Goal: Task Accomplishment & Management: Complete application form

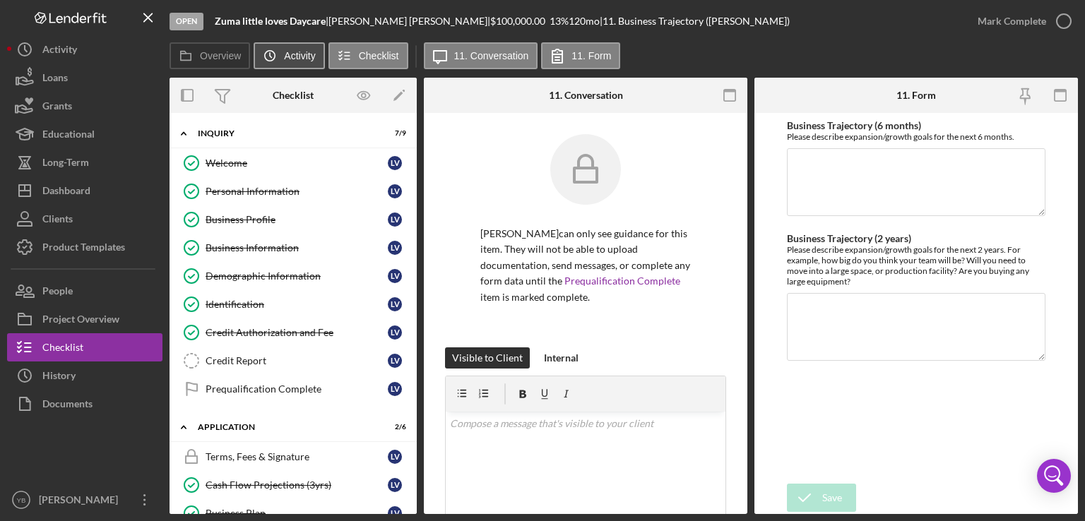
scroll to position [761, 0]
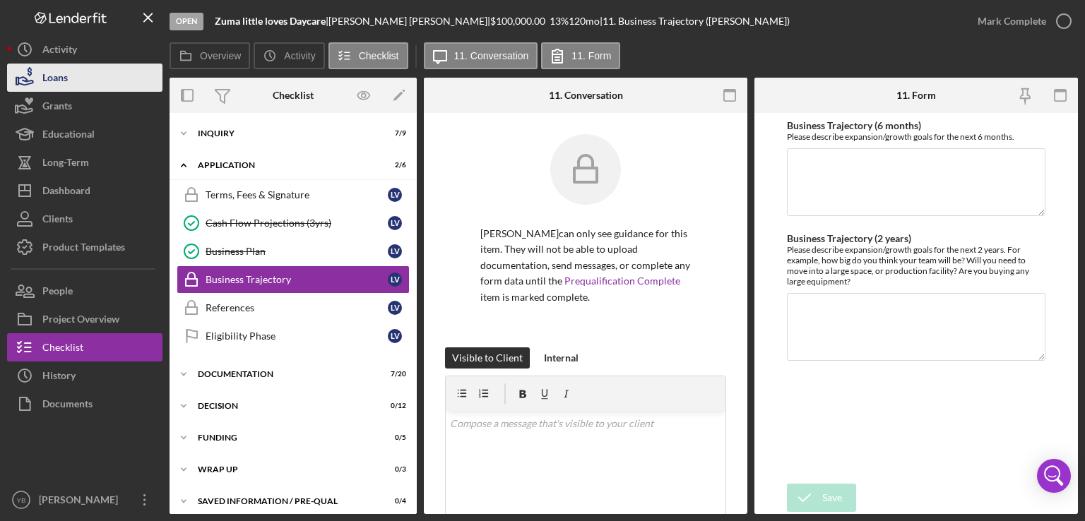
click at [68, 74] on div "Loans" at bounding box center [54, 80] width 25 height 32
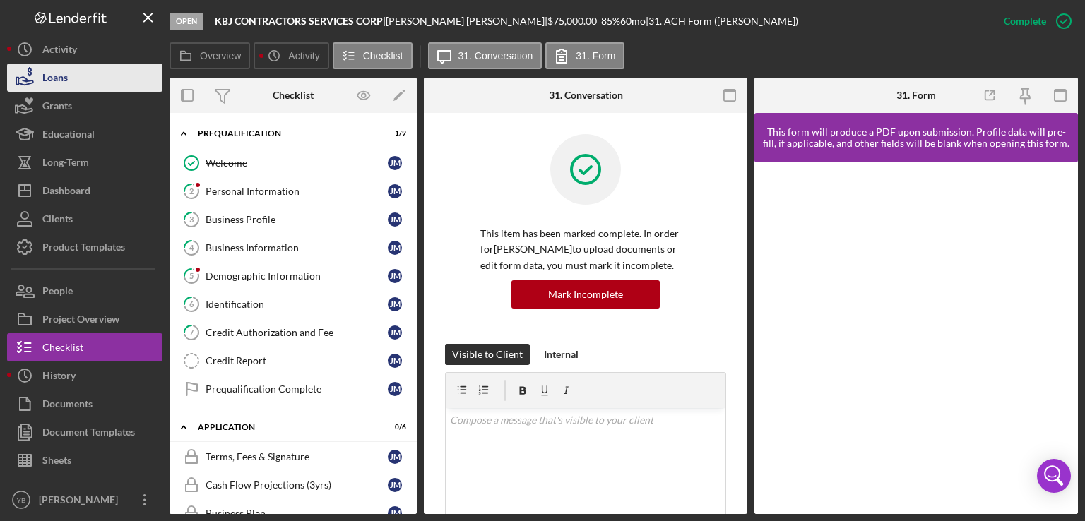
click at [116, 81] on button "Loans" at bounding box center [84, 78] width 155 height 28
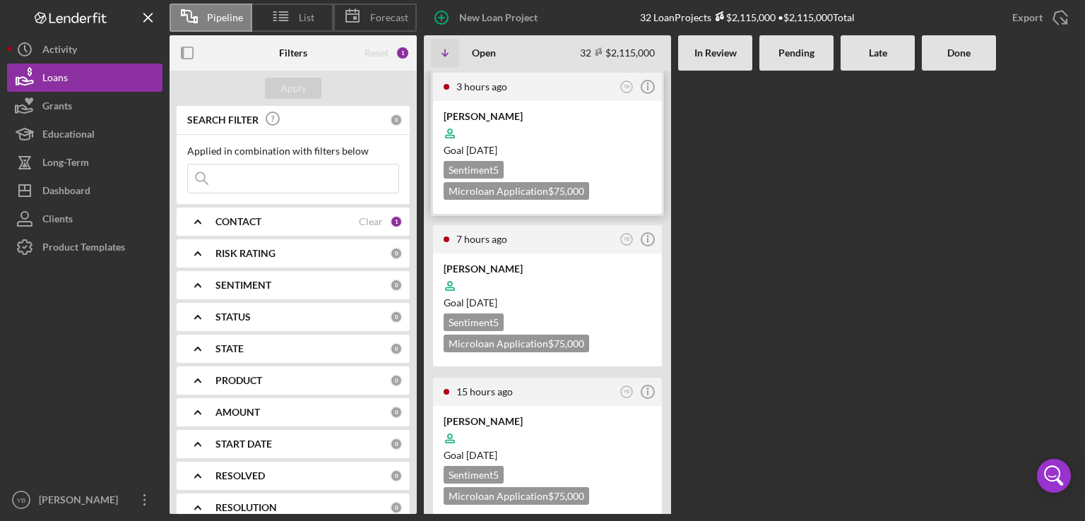
click at [582, 165] on div "Sentiment 5 Microloan Application $75,000" at bounding box center [548, 180] width 208 height 39
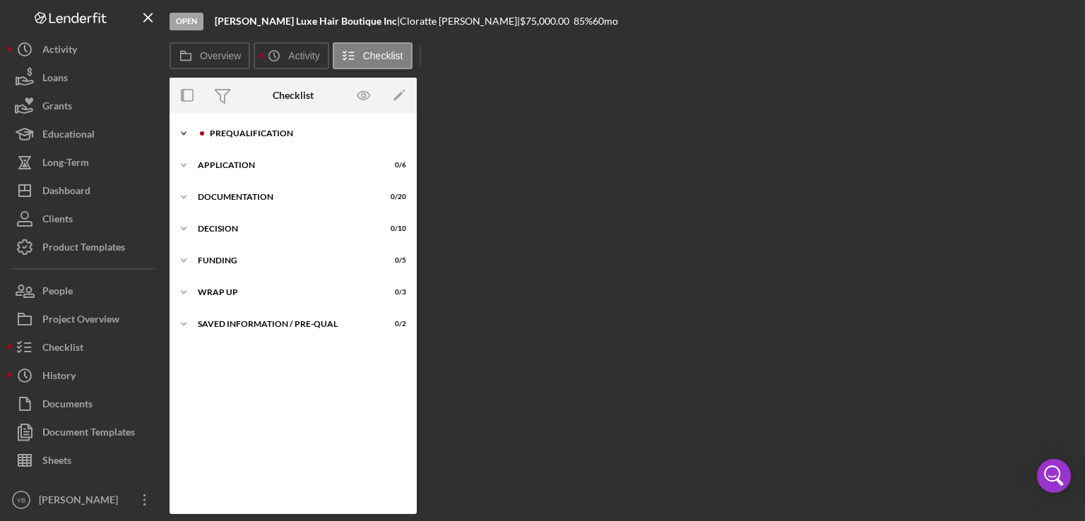
click at [271, 136] on div "Prequalification" at bounding box center [304, 133] width 189 height 8
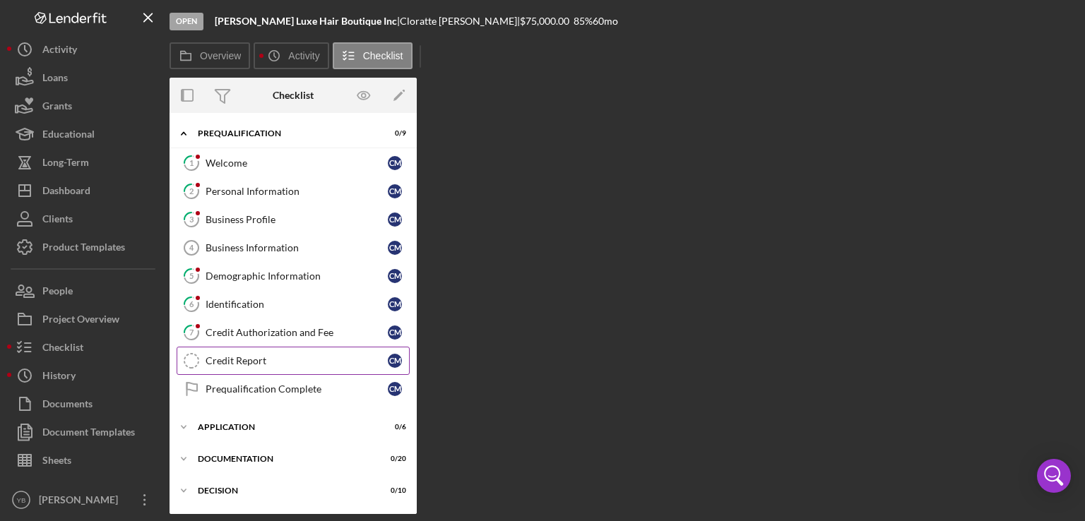
click at [240, 360] on div "Credit Report" at bounding box center [297, 360] width 182 height 11
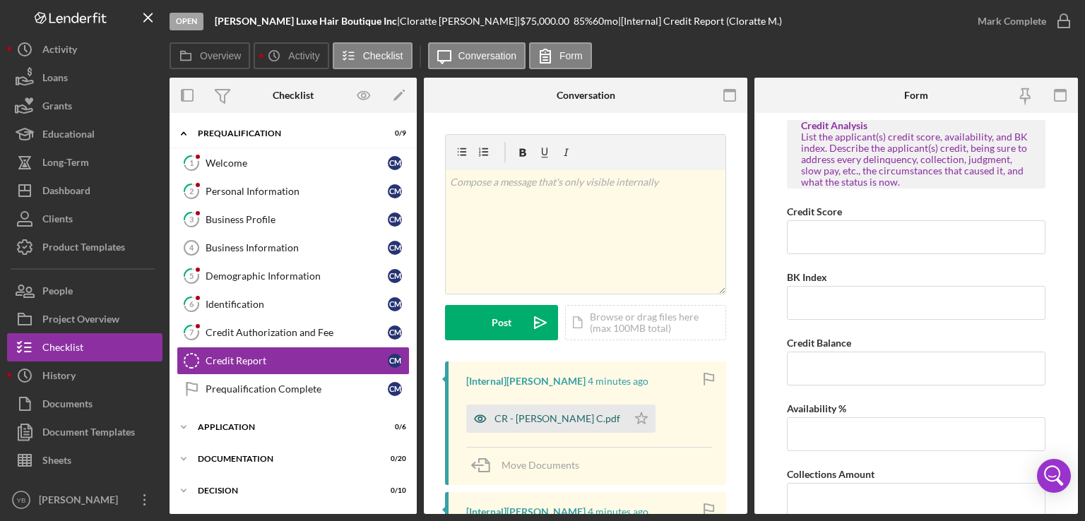
click at [545, 428] on div "CR - McDaniels C.pdf" at bounding box center [546, 419] width 161 height 28
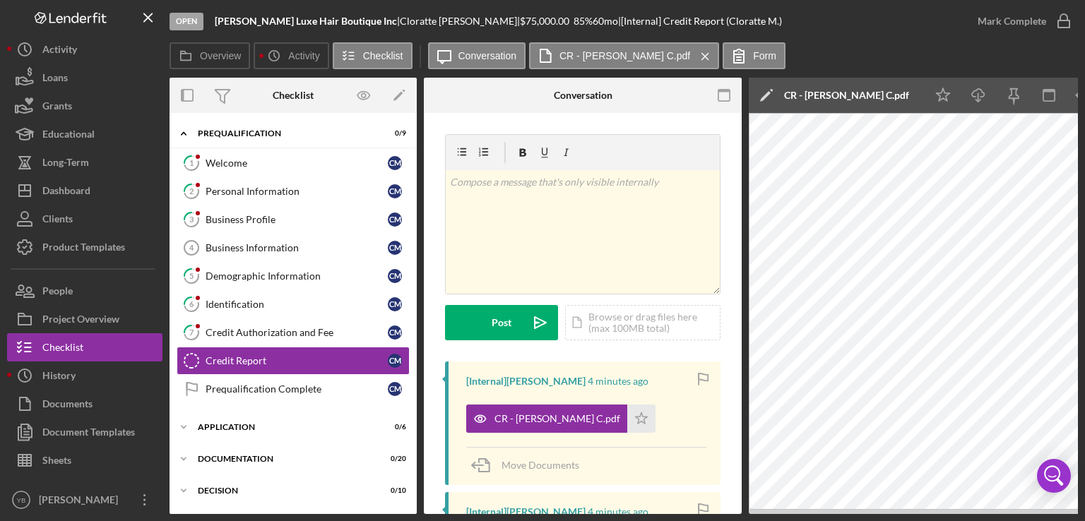
drag, startPoint x: 786, startPoint y: 514, endPoint x: 760, endPoint y: 512, distance: 25.5
click at [760, 512] on div "Overview Internal Workflow Stage Open Icon/Dropdown Arrow Archive (can unarchiv…" at bounding box center [624, 296] width 909 height 437
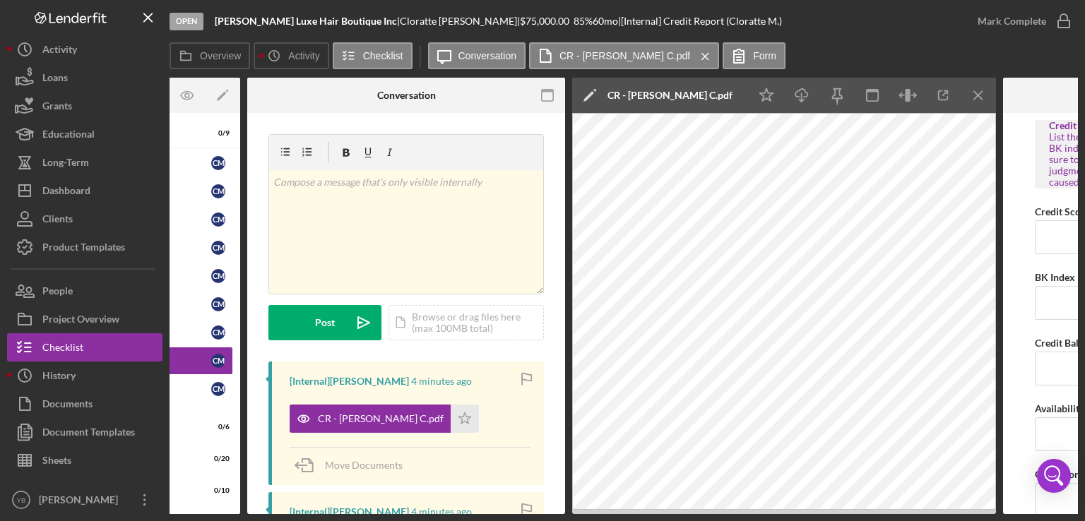
scroll to position [0, 183]
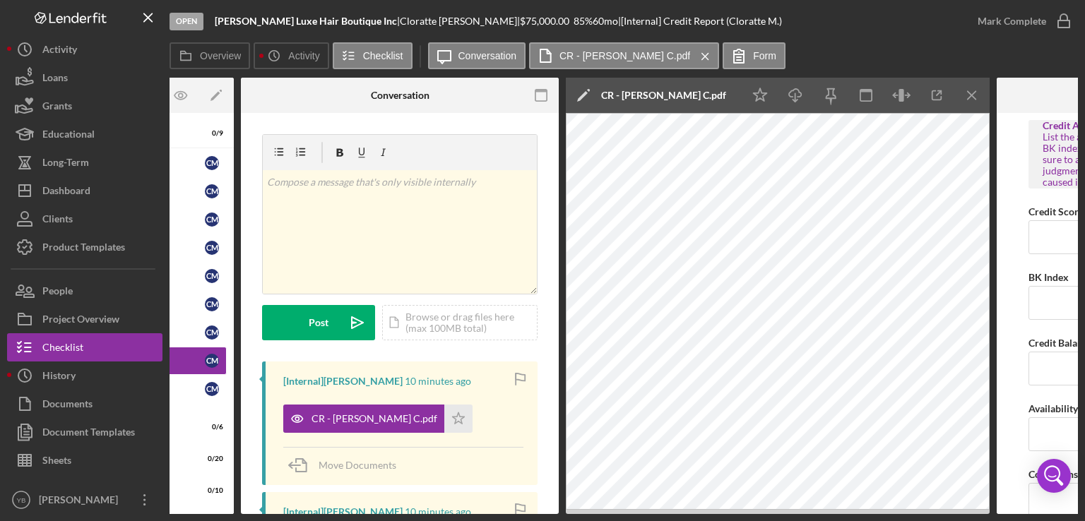
click at [348, 360] on div "v Color teal Color pink Remove color Add row above Add row below Add column bef…" at bounding box center [400, 248] width 276 height 228
drag, startPoint x: 308, startPoint y: 509, endPoint x: 297, endPoint y: 511, distance: 10.7
click at [297, 511] on div "Overview Internal Workflow Stage Open Icon/Dropdown Arrow Archive (can unarchiv…" at bounding box center [624, 296] width 909 height 437
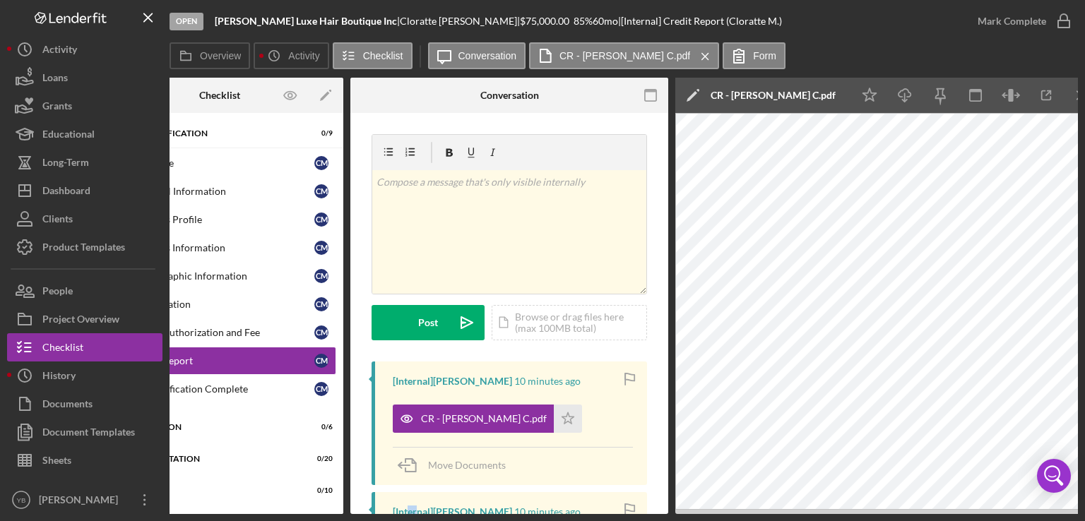
scroll to position [0, 0]
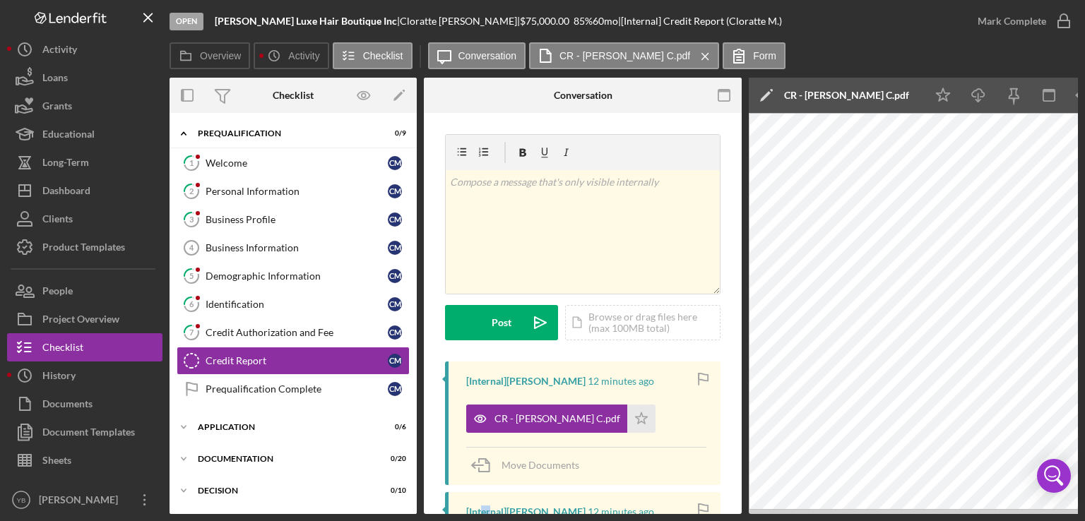
drag, startPoint x: 410, startPoint y: 359, endPoint x: 415, endPoint y: 420, distance: 61.0
click at [415, 420] on div "Icon/Expander Prequalification 0 / 9 1 Welcome C M 2 Personal Information C M 3…" at bounding box center [293, 313] width 247 height 401
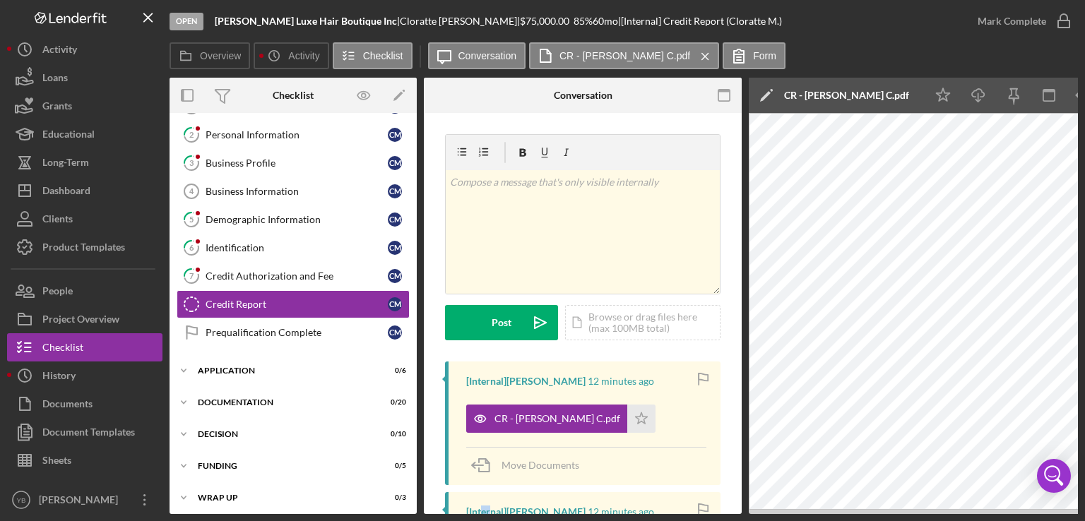
scroll to position [95, 0]
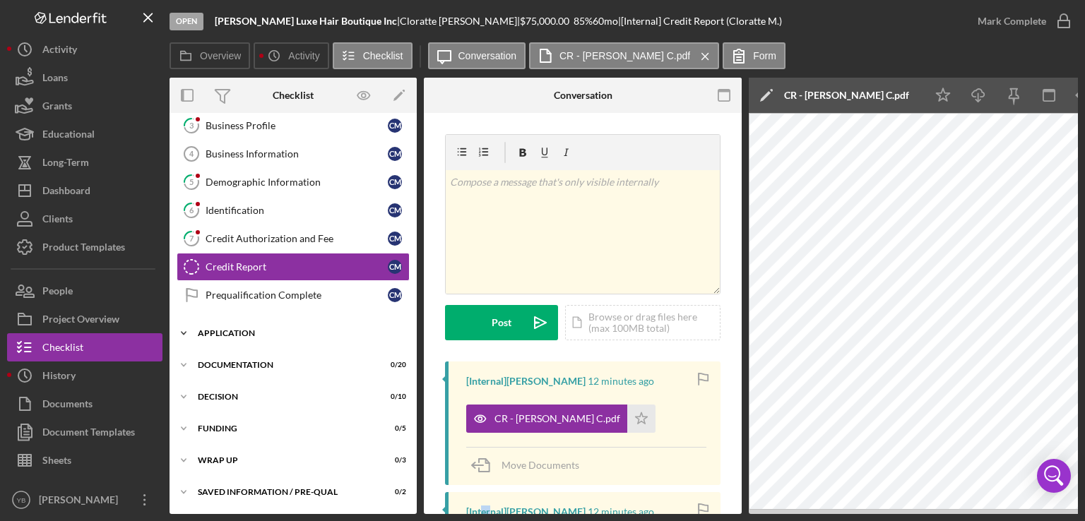
click at [246, 329] on div "Application" at bounding box center [298, 333] width 201 height 8
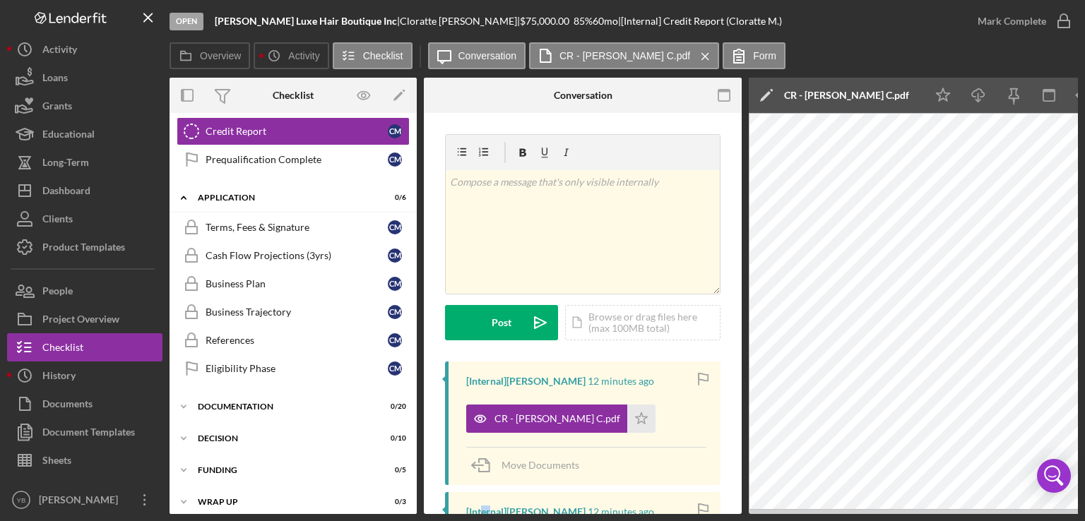
scroll to position [232, 0]
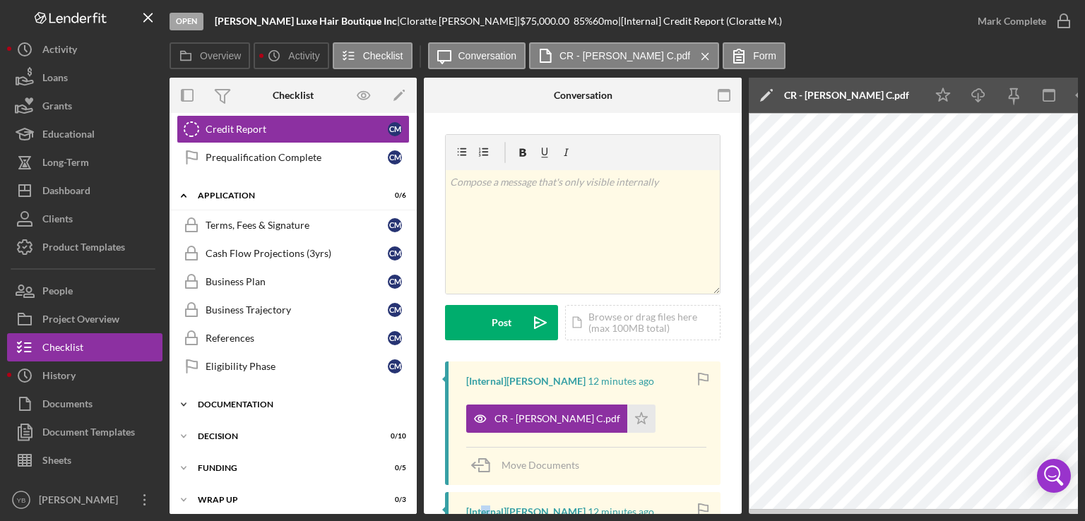
click at [259, 391] on div "Icon/Expander Documentation 0 / 20" at bounding box center [293, 405] width 247 height 28
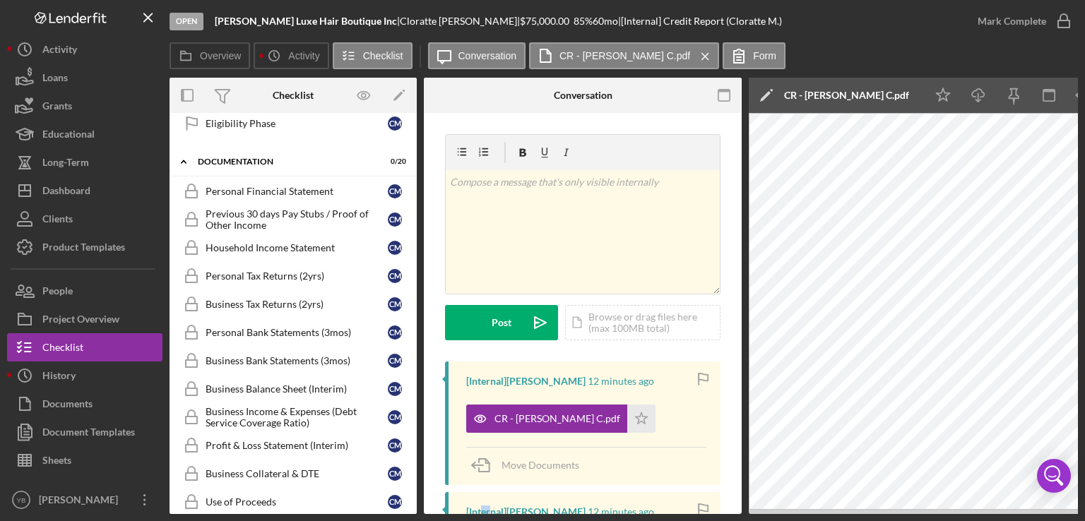
scroll to position [478, 0]
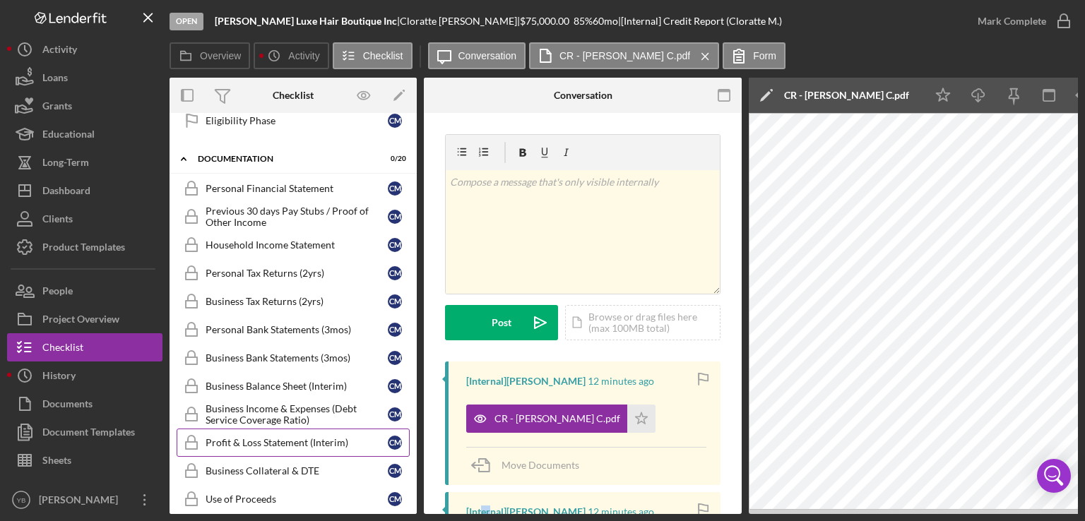
click at [298, 429] on link "Profit & Loss Statement (Interim) Profit & Loss Statement (Interim) C M" at bounding box center [293, 443] width 233 height 28
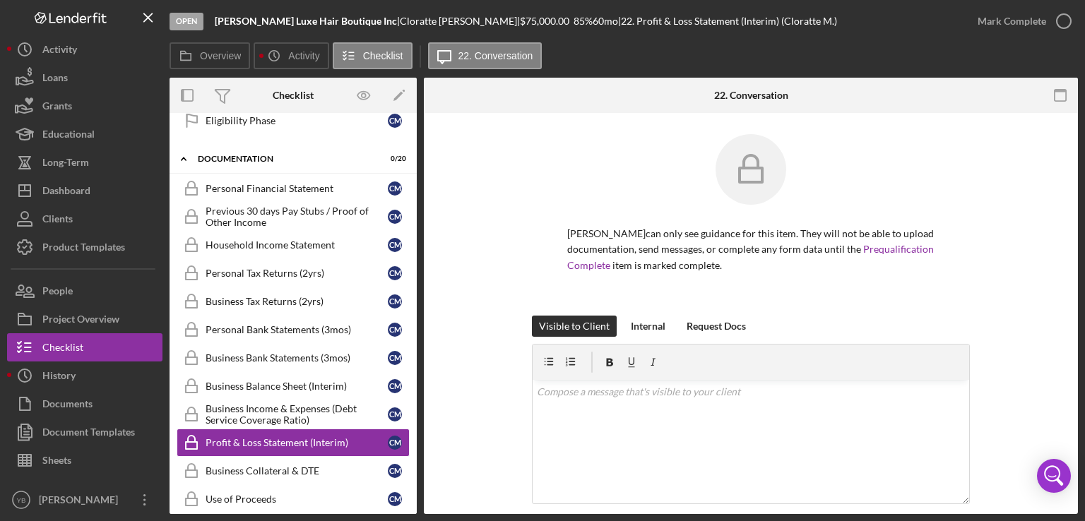
click at [1016, 329] on div "Visible to Client Internal Request Docs v Color teal Color pink Remove color Ad…" at bounding box center [751, 444] width 612 height 256
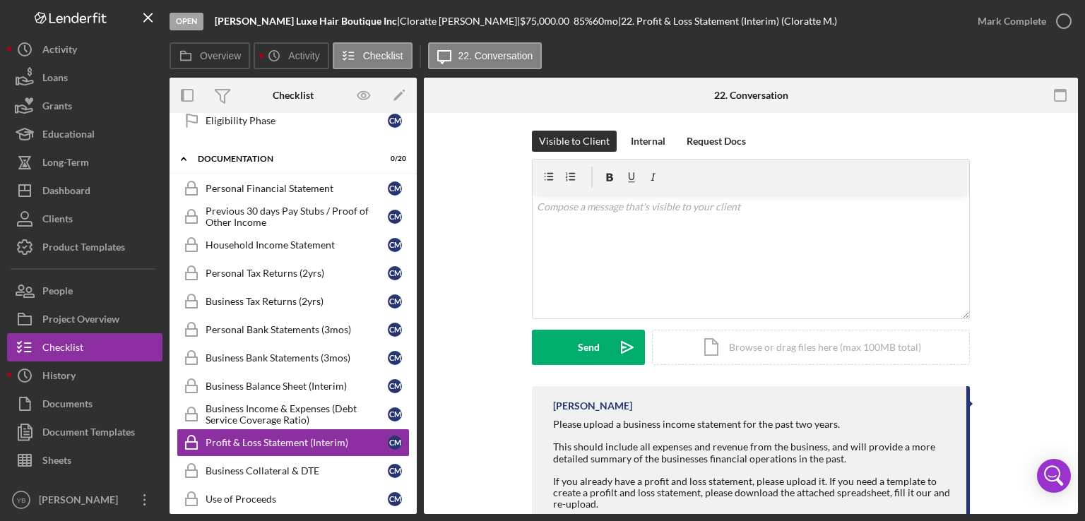
scroll to position [198, 0]
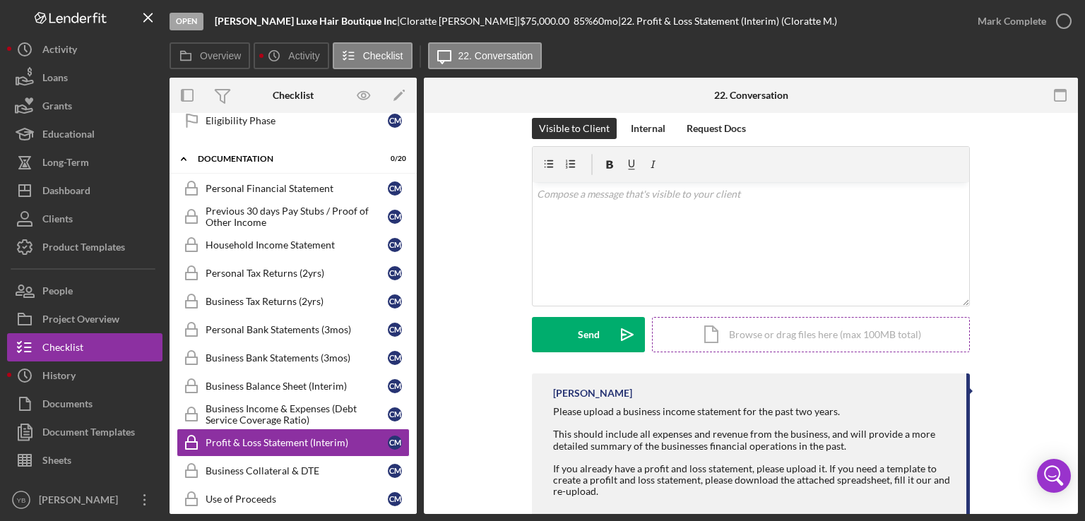
click at [871, 331] on div "Icon/Document Browse or drag files here (max 100MB total) Tap to choose files o…" at bounding box center [811, 334] width 318 height 35
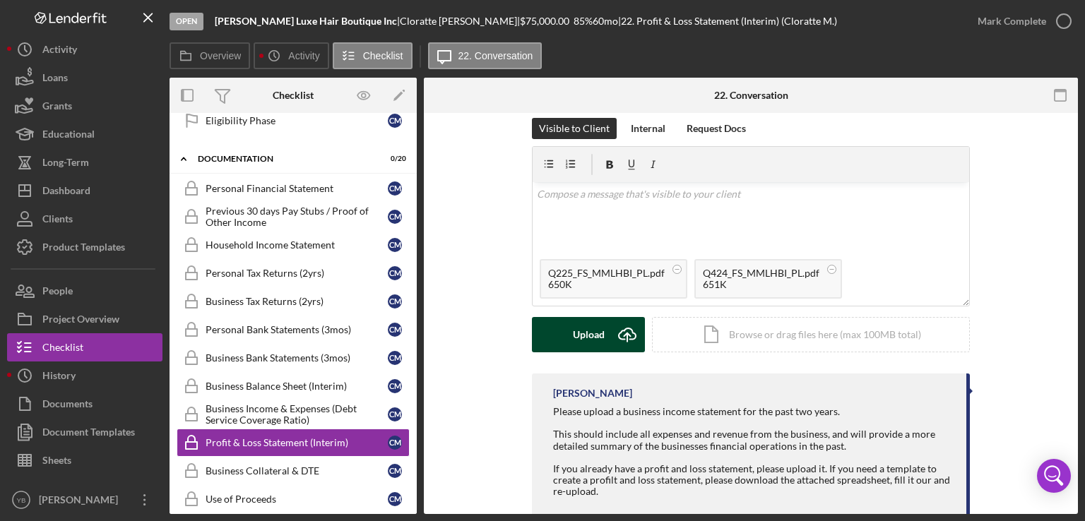
click at [595, 342] on div "Upload" at bounding box center [589, 334] width 32 height 35
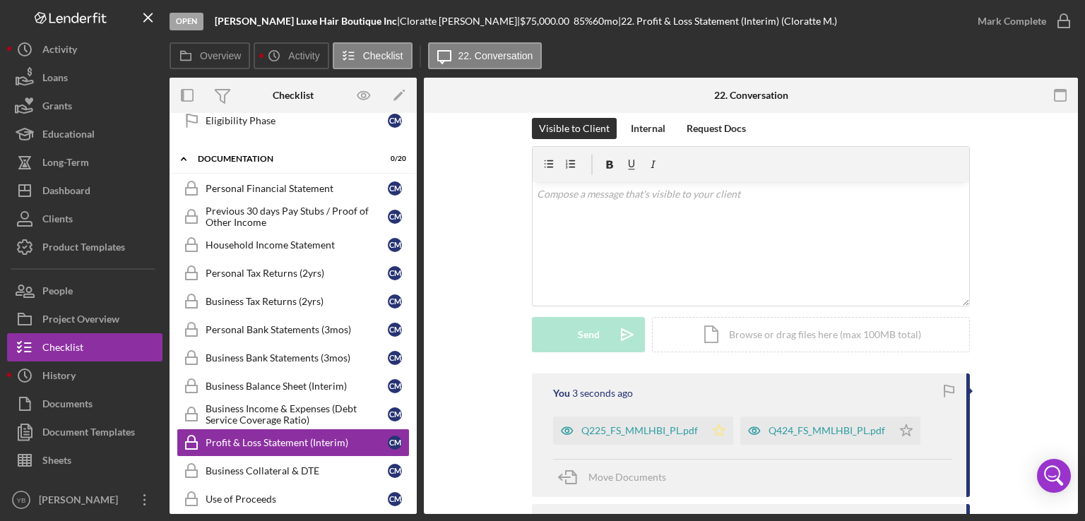
click at [714, 430] on icon "Icon/Star" at bounding box center [719, 431] width 28 height 28
click at [902, 436] on icon "Icon/Star" at bounding box center [906, 431] width 28 height 28
click at [989, 32] on div "Mark Complete" at bounding box center [1012, 21] width 69 height 28
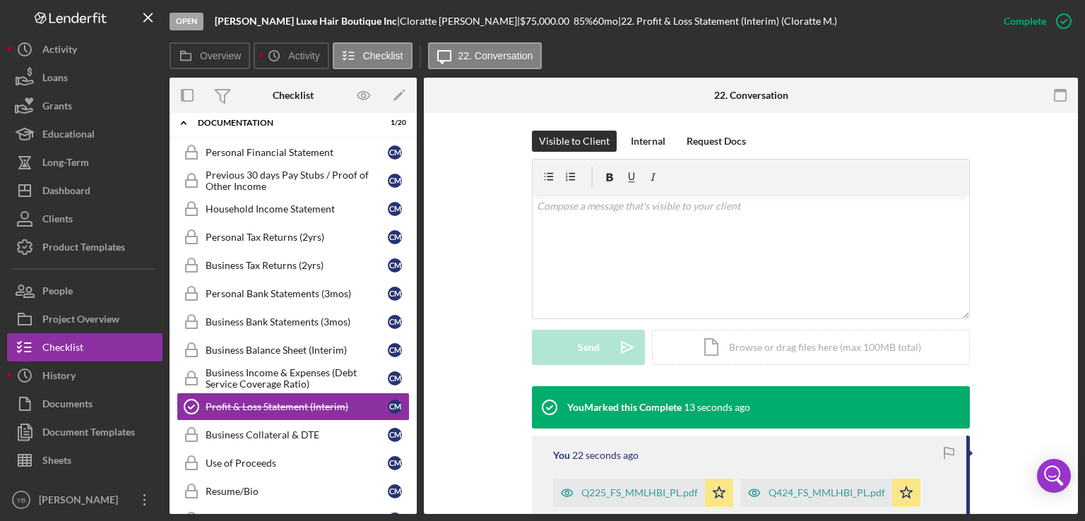
scroll to position [510, 0]
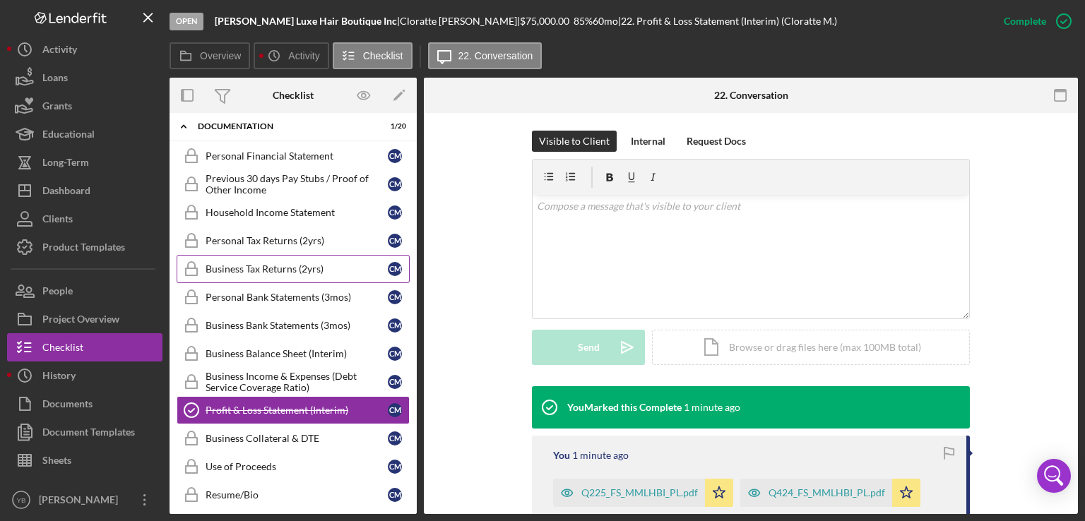
click at [283, 264] on div "Business Tax Returns (2yrs)" at bounding box center [297, 269] width 182 height 11
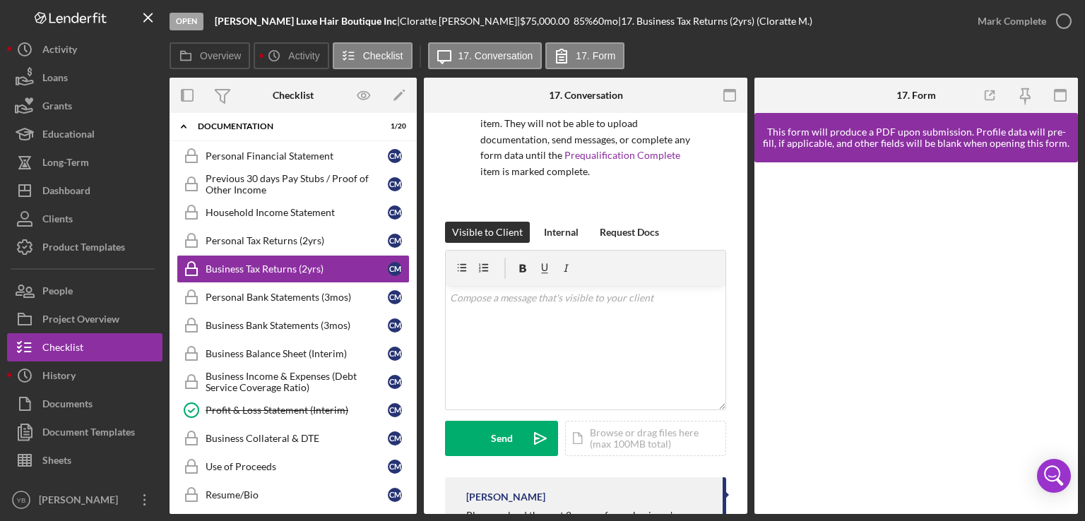
scroll to position [150, 0]
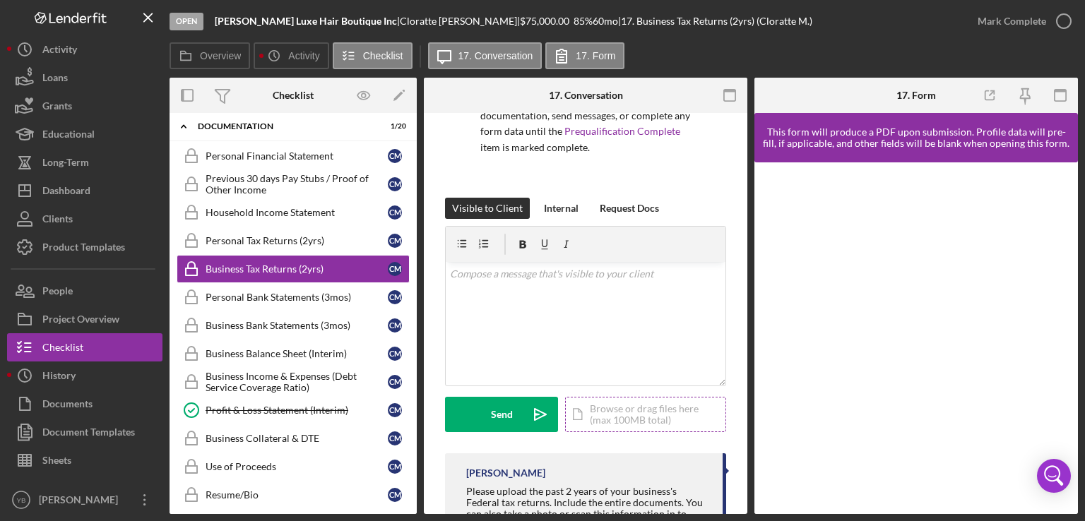
click at [630, 411] on div "Icon/Document Browse or drag files here (max 100MB total) Tap to choose files o…" at bounding box center [645, 414] width 161 height 35
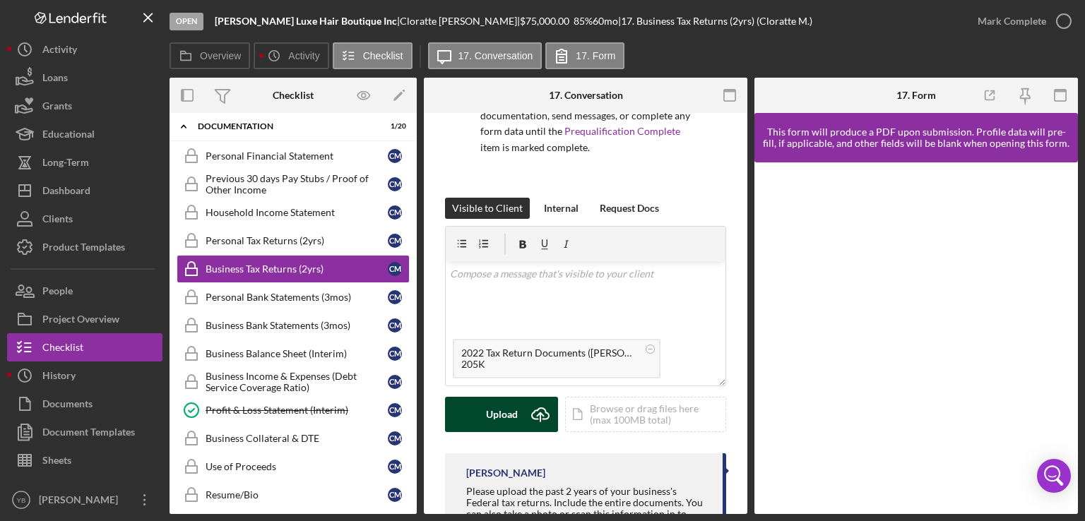
click at [497, 424] on div "Upload" at bounding box center [502, 414] width 32 height 35
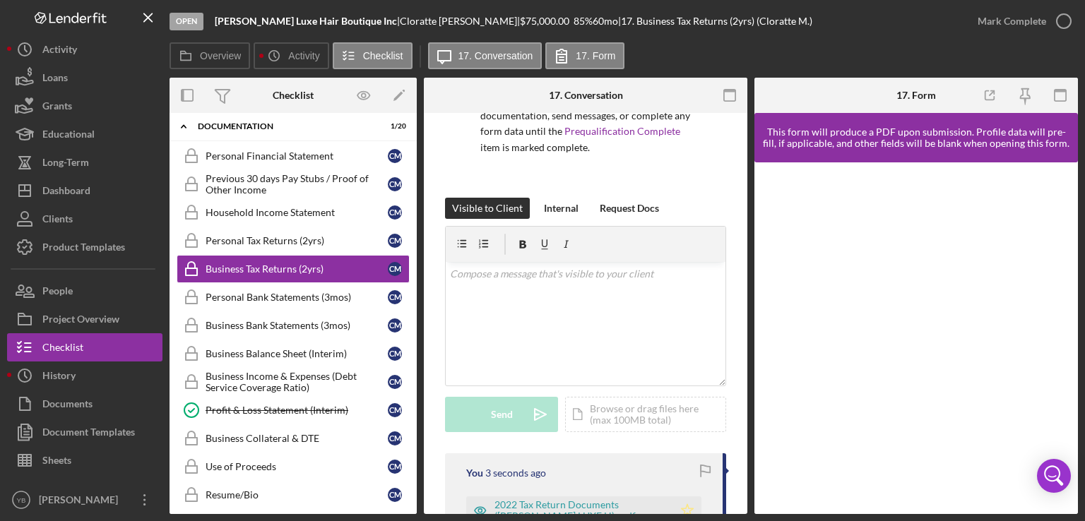
click at [685, 513] on icon "Icon/Star" at bounding box center [687, 511] width 28 height 28
click at [280, 240] on div "Personal Tax Returns (2yrs)" at bounding box center [297, 240] width 182 height 11
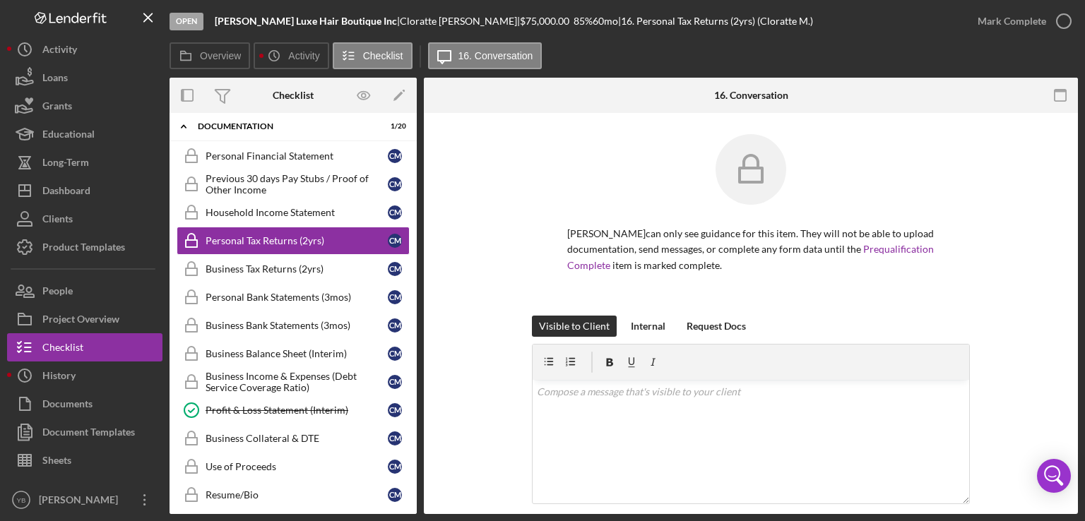
click at [972, 309] on div "Cloratte McDaniels can only see guidance for this item. They will not be able t…" at bounding box center [751, 225] width 612 height 182
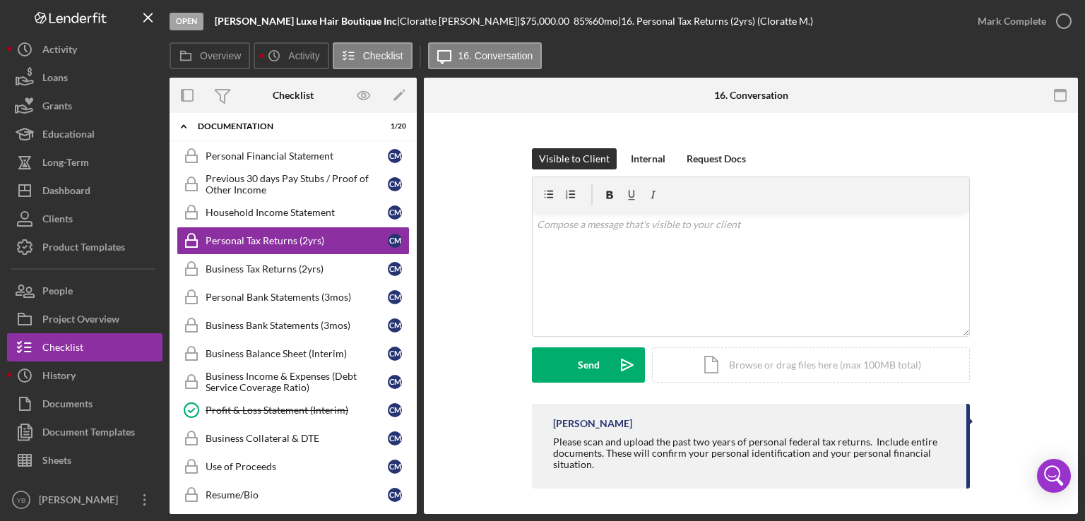
scroll to position [170, 0]
click at [797, 367] on div "Icon/Document Browse or drag files here (max 100MB total) Tap to choose files o…" at bounding box center [811, 363] width 318 height 35
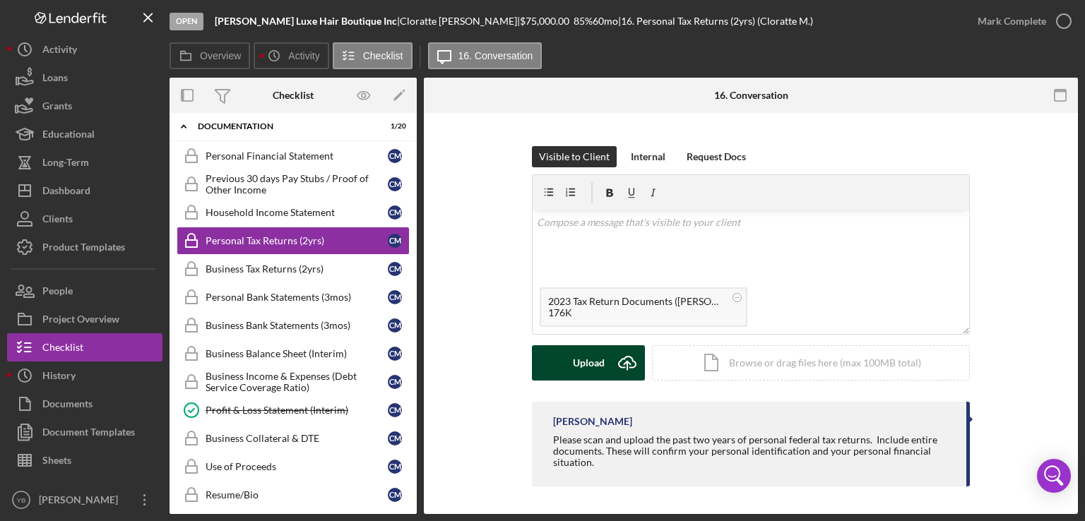
click at [587, 377] on div "Upload" at bounding box center [589, 363] width 32 height 35
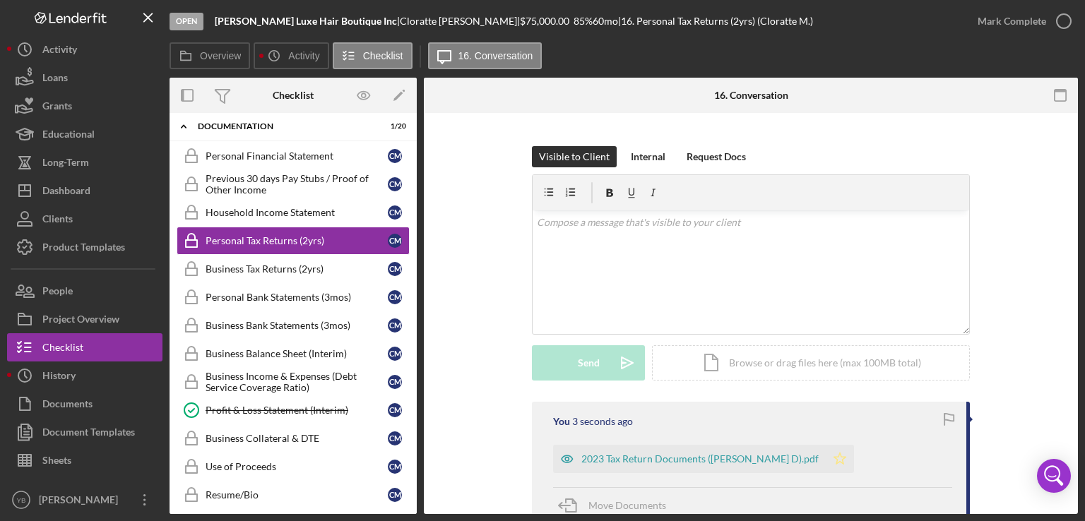
click at [854, 465] on icon "Icon/Star" at bounding box center [840, 459] width 28 height 28
click at [746, 361] on div "Icon/Document Browse or drag files here (max 100MB total) Tap to choose files o…" at bounding box center [811, 363] width 318 height 35
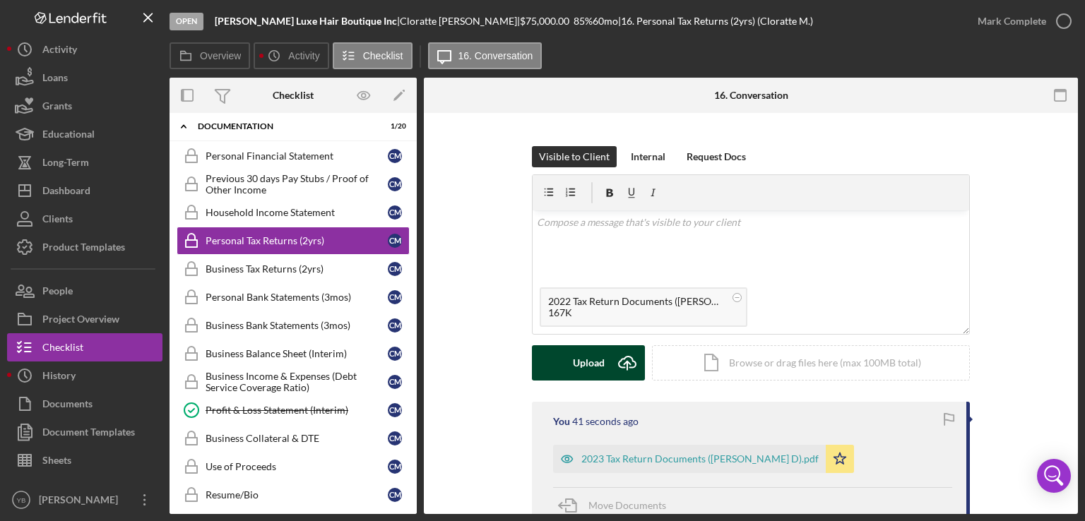
click at [591, 362] on div "Upload" at bounding box center [589, 363] width 32 height 35
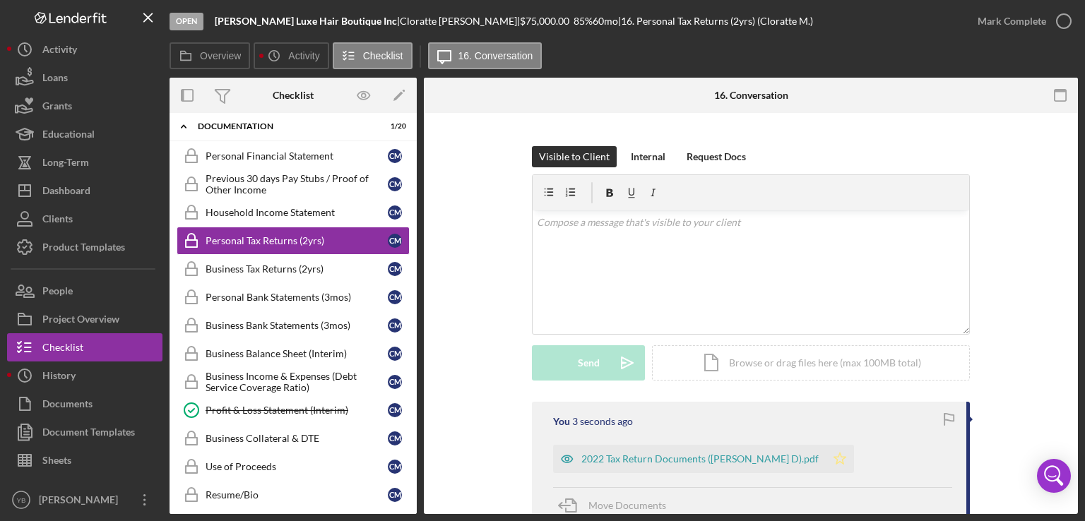
click at [854, 459] on icon "Icon/Star" at bounding box center [840, 459] width 28 height 28
click at [288, 264] on div "Business Tax Returns (2yrs)" at bounding box center [297, 269] width 182 height 11
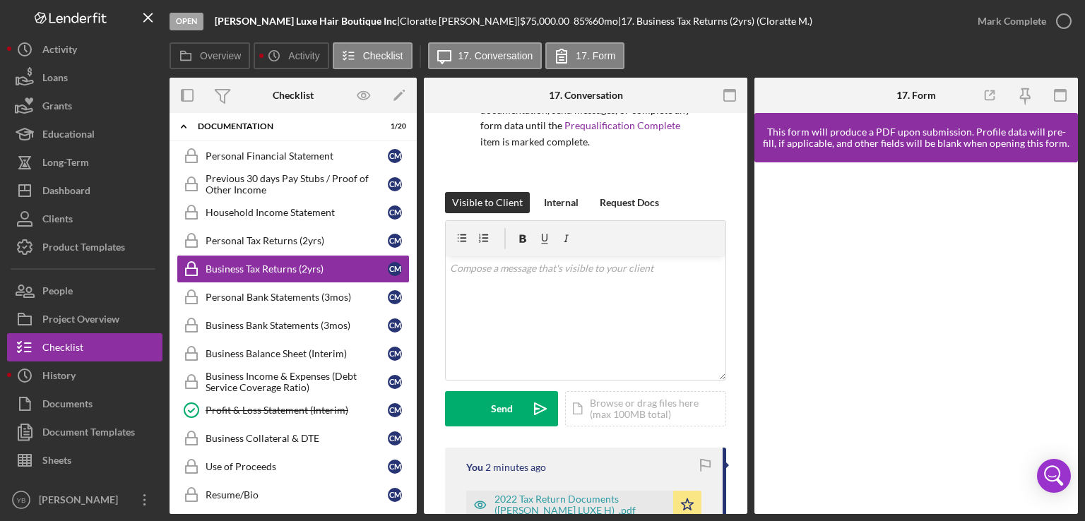
scroll to position [158, 0]
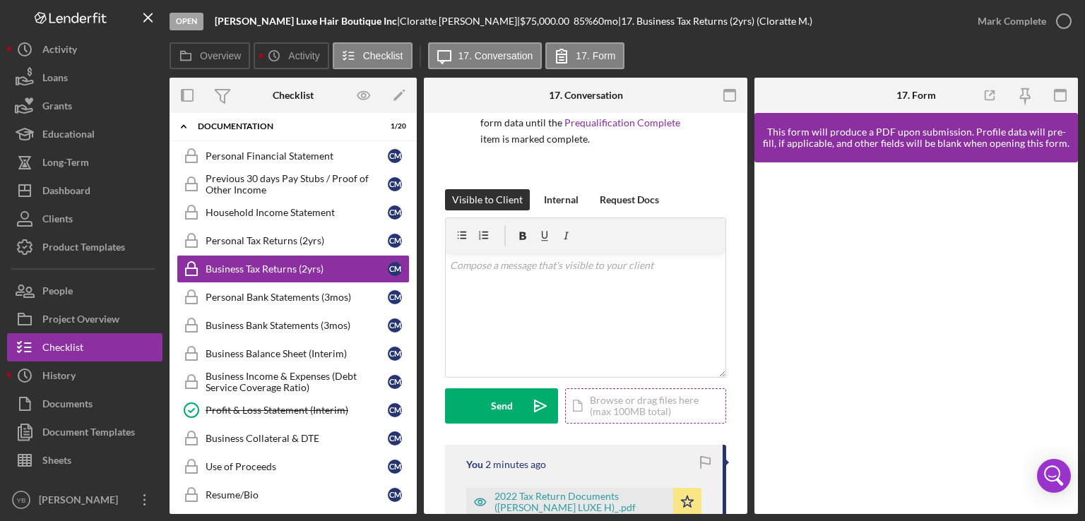
click at [620, 396] on div "Icon/Document Browse or drag files here (max 100MB total) Tap to choose files o…" at bounding box center [645, 406] width 161 height 35
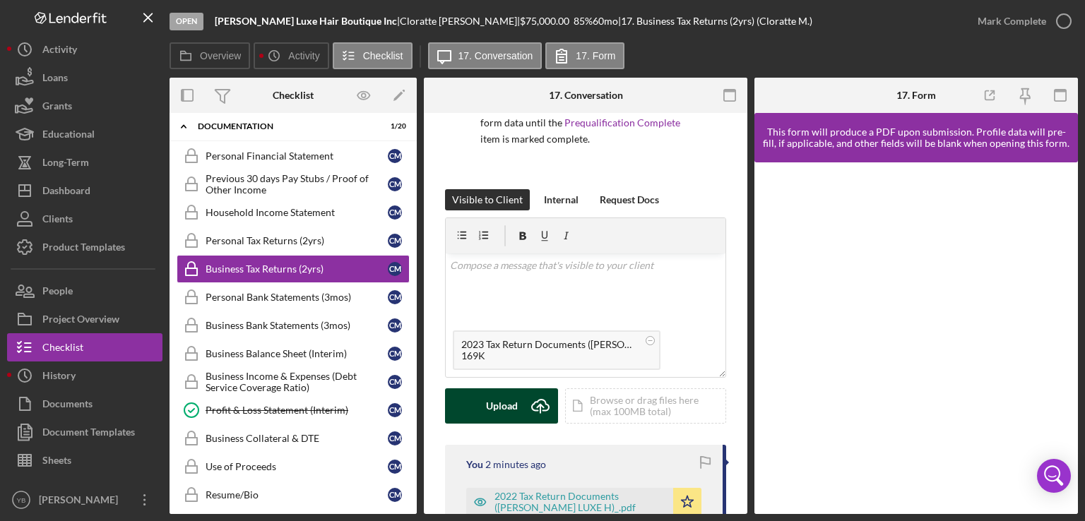
click at [507, 402] on div "Upload" at bounding box center [502, 406] width 32 height 35
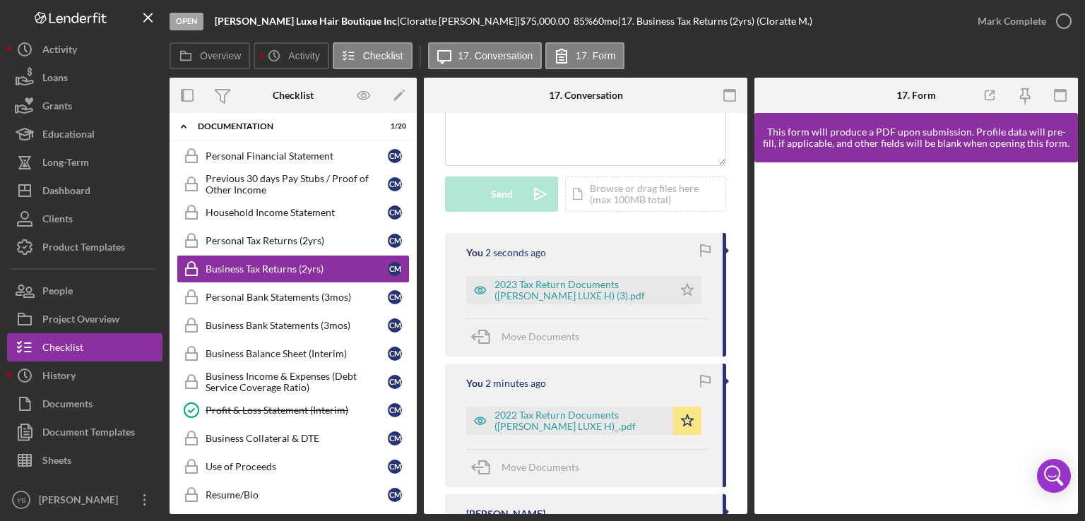
scroll to position [401, 0]
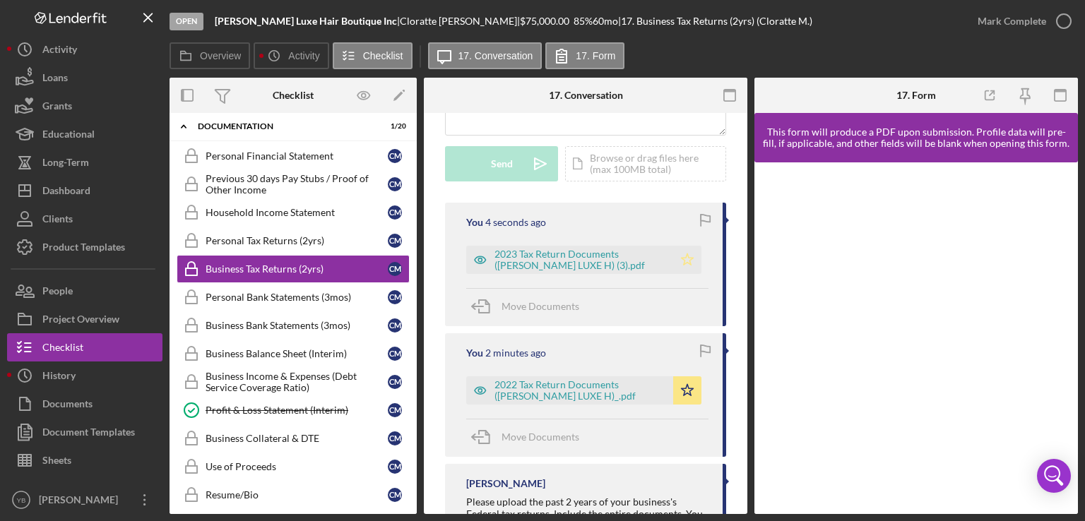
click at [685, 257] on polygon "button" at bounding box center [688, 259] width 12 height 11
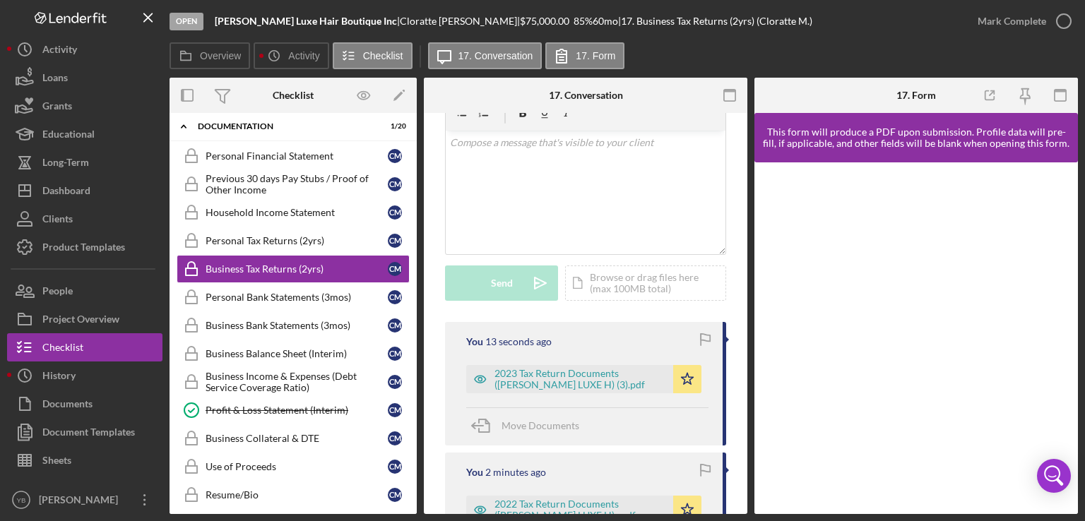
scroll to position [228, 0]
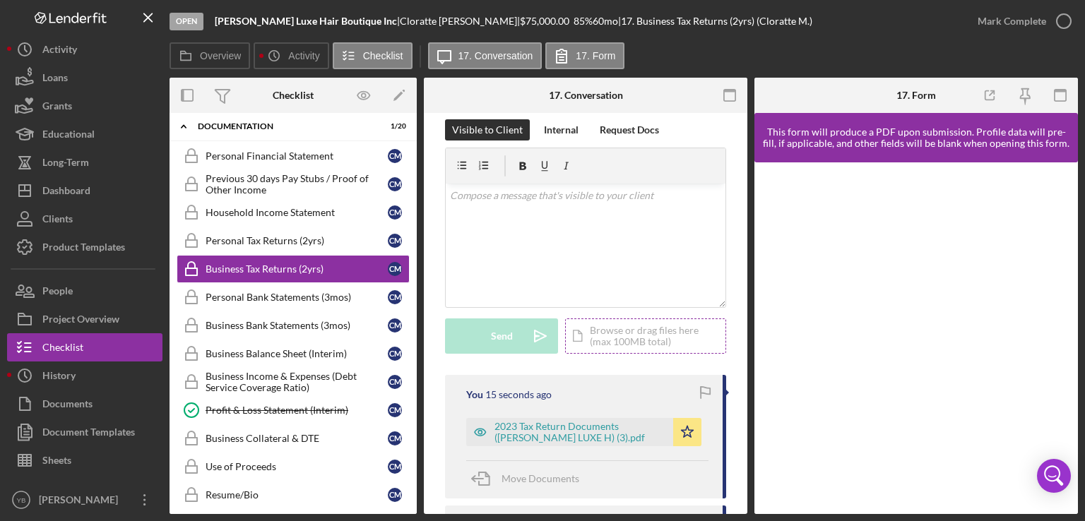
click at [615, 331] on div "Icon/Document Browse or drag files here (max 100MB total) Tap to choose files o…" at bounding box center [645, 336] width 161 height 35
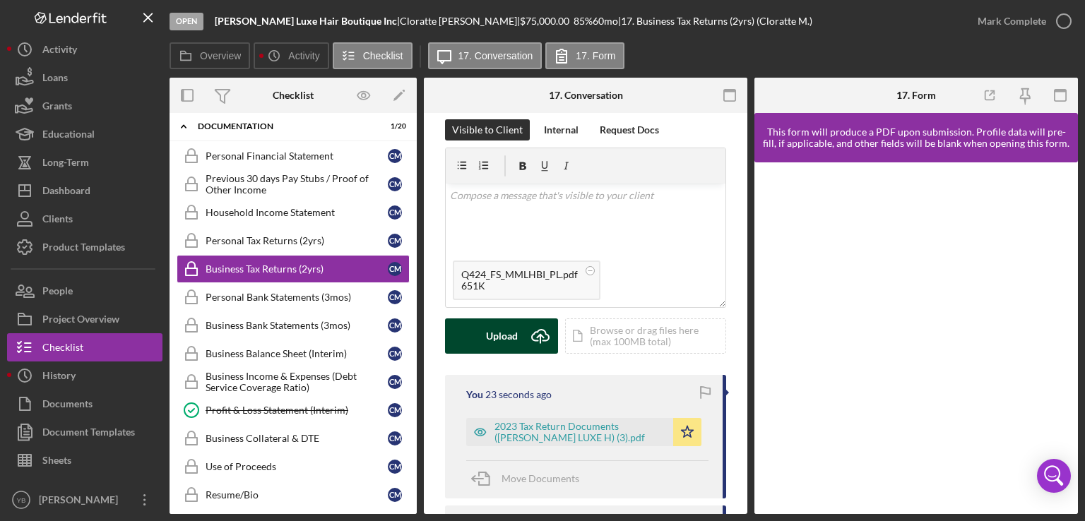
click at [498, 331] on div "Upload" at bounding box center [502, 336] width 32 height 35
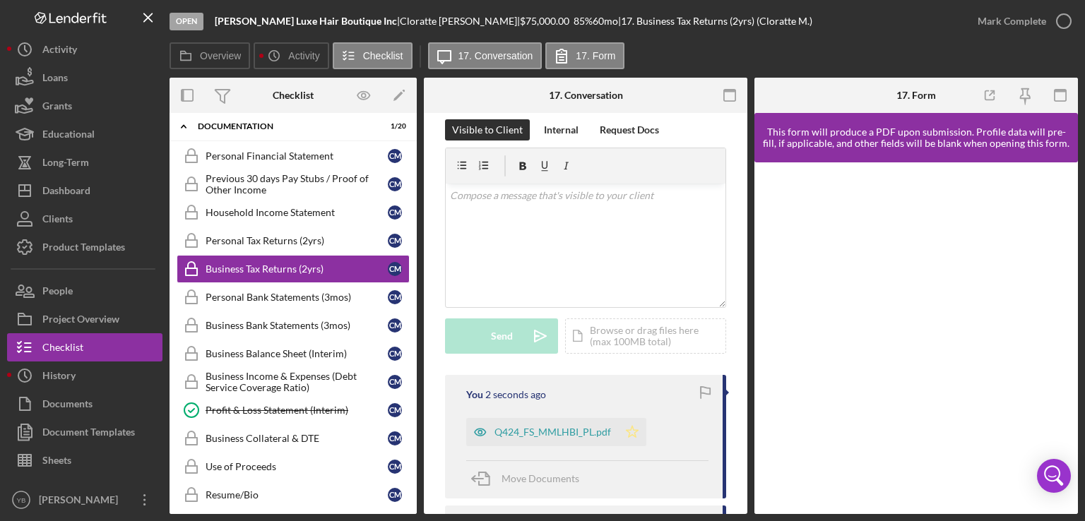
click at [630, 429] on polygon "button" at bounding box center [633, 431] width 12 height 11
click at [1037, 27] on div "Mark Complete" at bounding box center [1012, 21] width 69 height 28
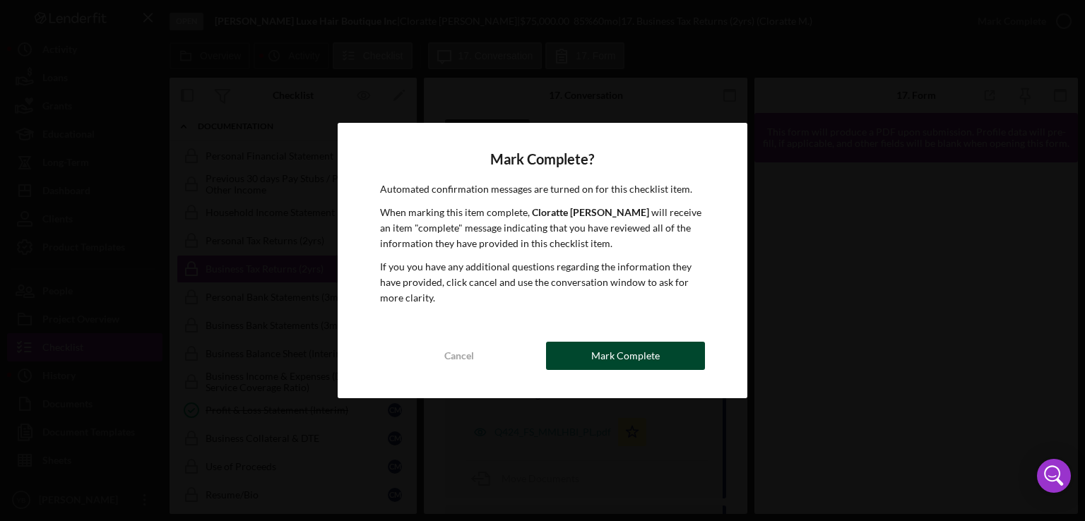
click at [639, 359] on div "Mark Complete" at bounding box center [625, 356] width 69 height 28
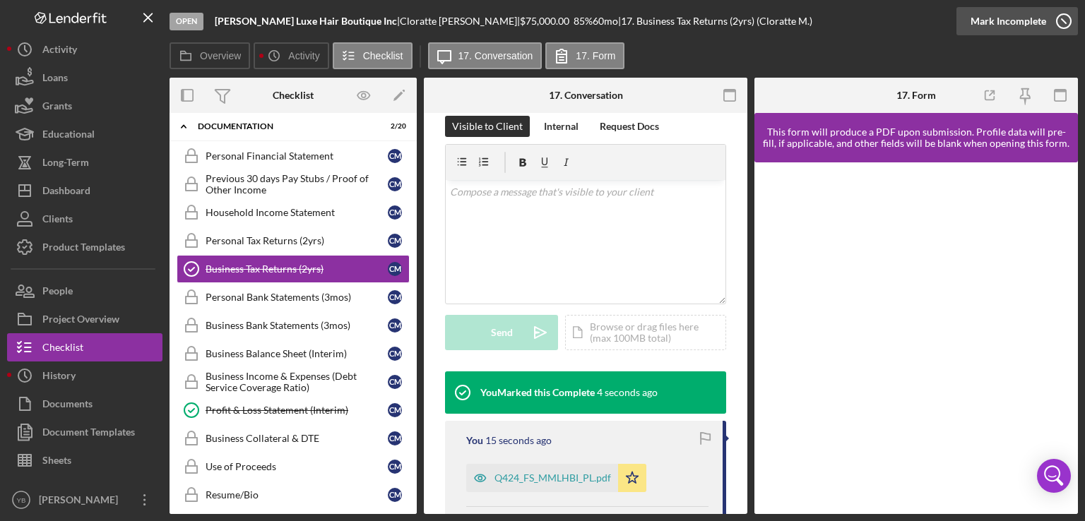
click at [1017, 22] on div "Mark Incomplete" at bounding box center [1009, 21] width 76 height 28
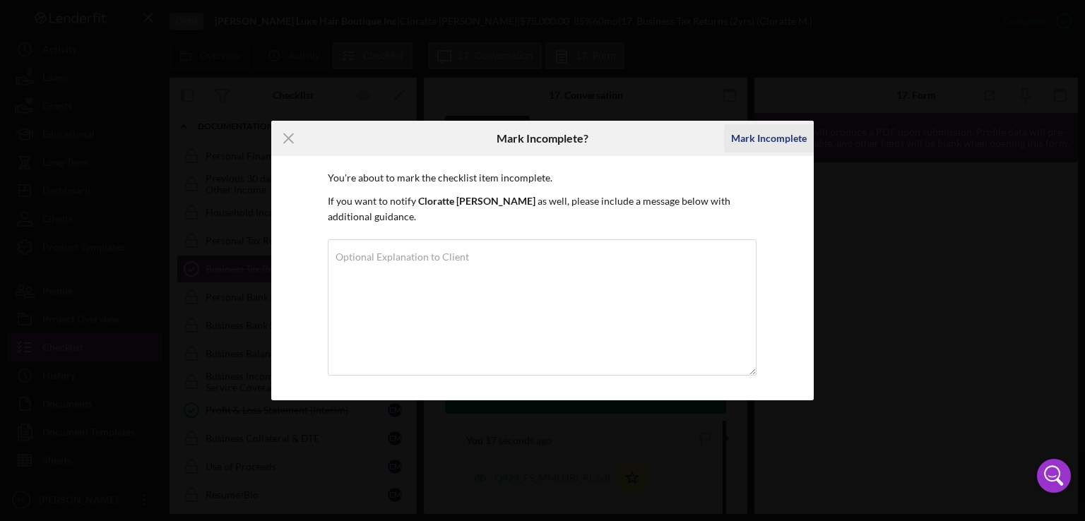
click at [757, 137] on div "Mark Incomplete" at bounding box center [769, 138] width 76 height 28
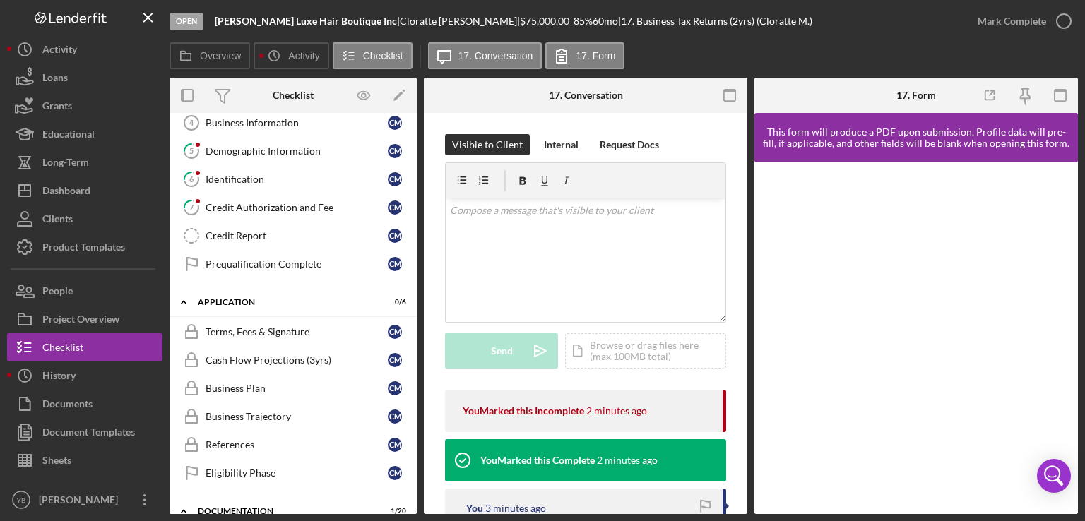
scroll to position [139, 0]
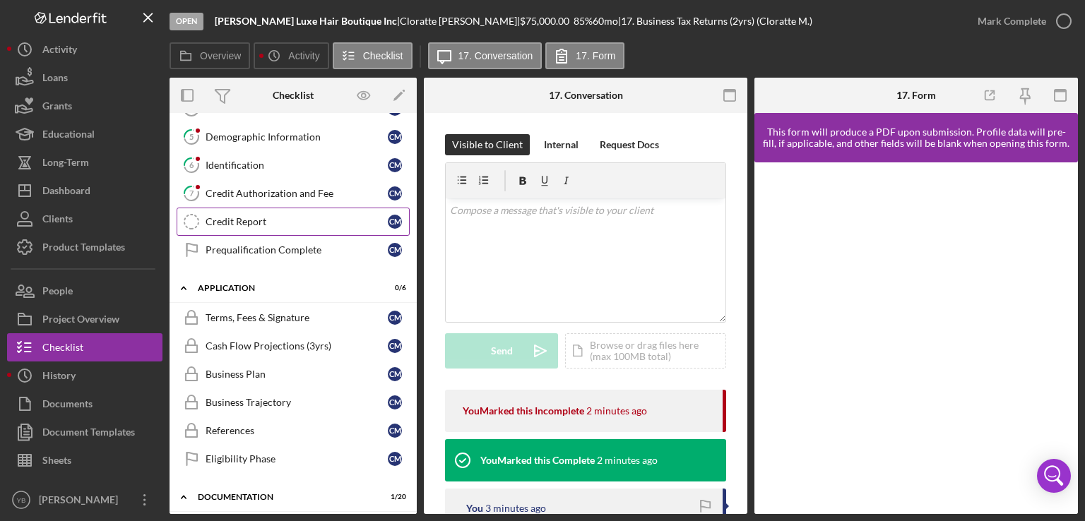
click at [258, 227] on link "Credit Report Credit Report C M" at bounding box center [293, 222] width 233 height 28
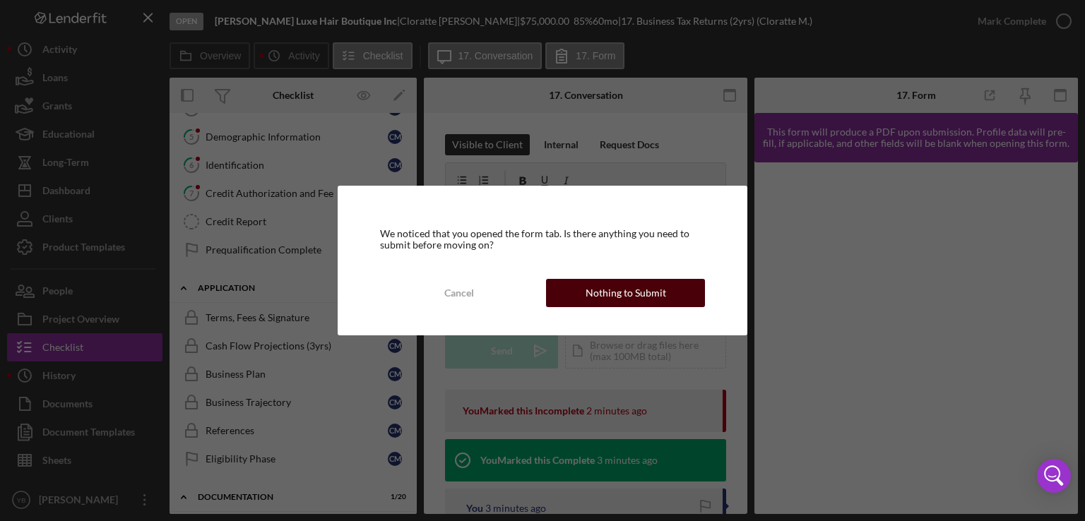
click at [613, 293] on div "Nothing to Submit" at bounding box center [626, 293] width 81 height 28
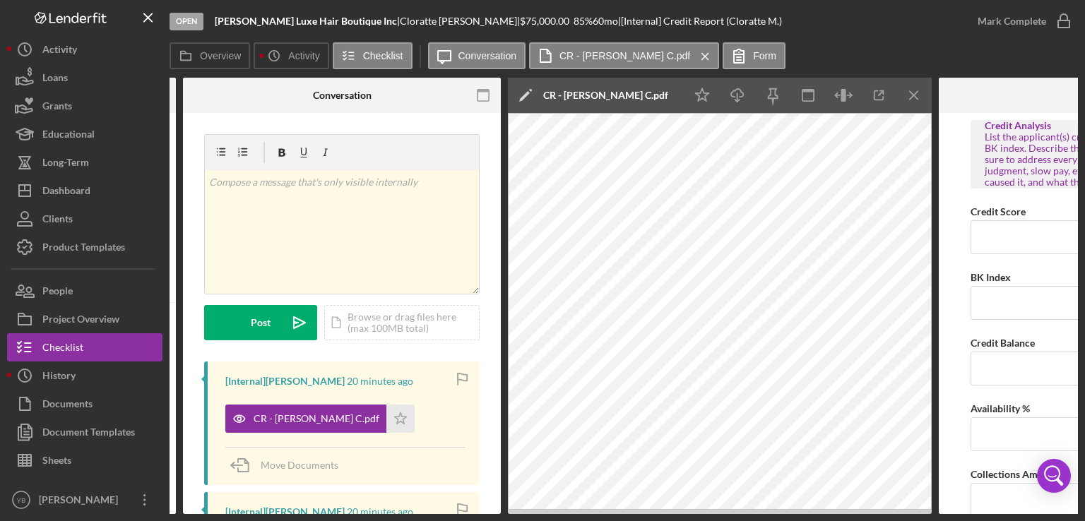
scroll to position [0, 242]
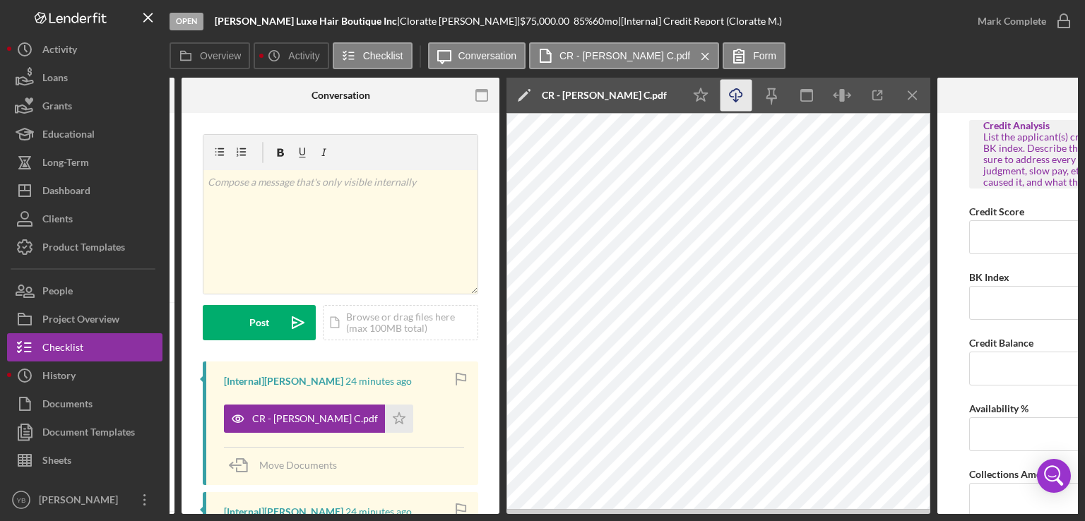
click at [738, 97] on icon "Icon/Download" at bounding box center [737, 96] width 32 height 32
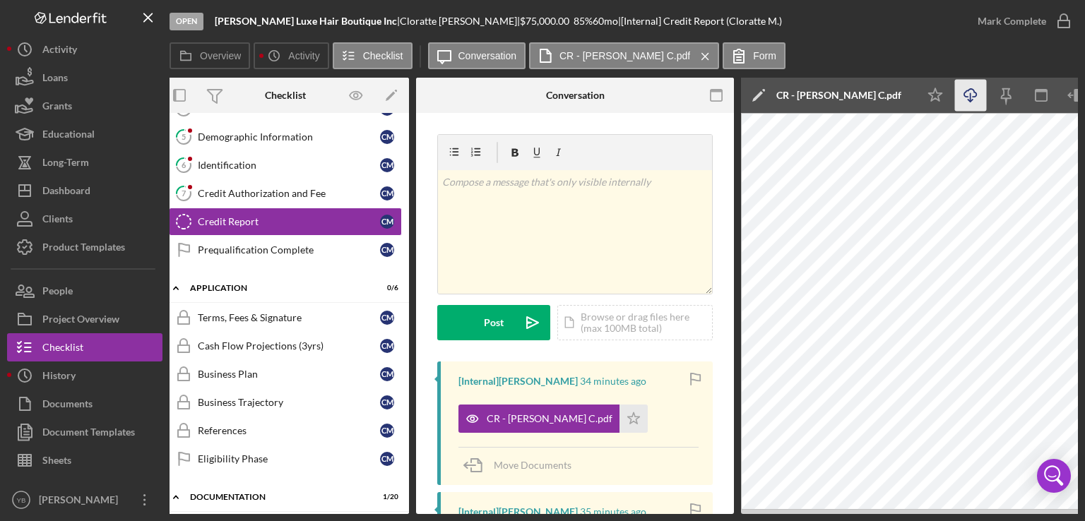
scroll to position [0, 0]
